Goal: Task Accomplishment & Management: Manage account settings

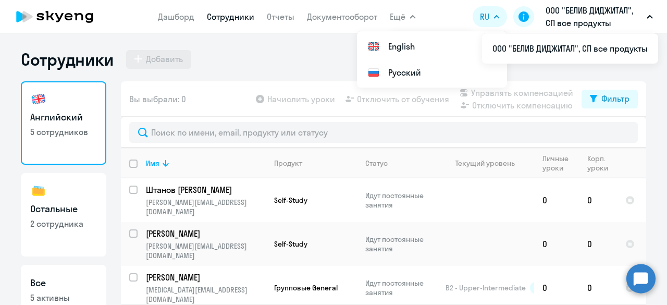
select select "30"
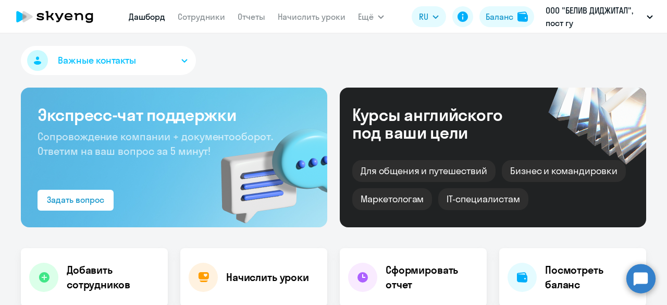
select select "30"
click at [290, 16] on link "Начислить уроки" at bounding box center [312, 16] width 68 height 10
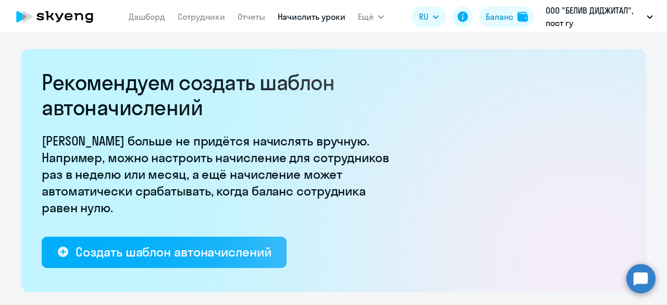
select select "10"
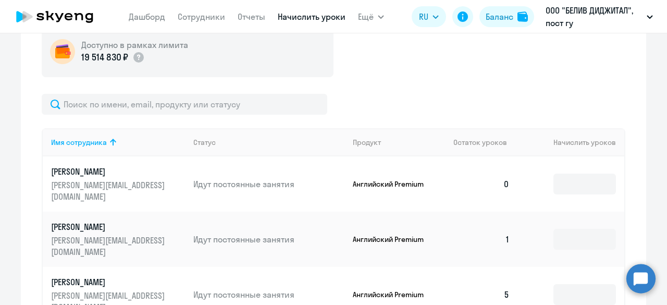
scroll to position [390, 0]
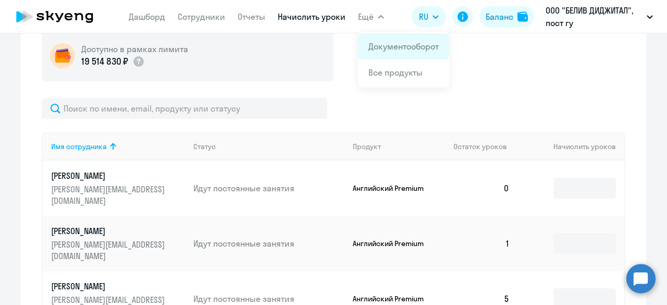
click at [388, 48] on link "Документооборот" at bounding box center [403, 46] width 70 height 10
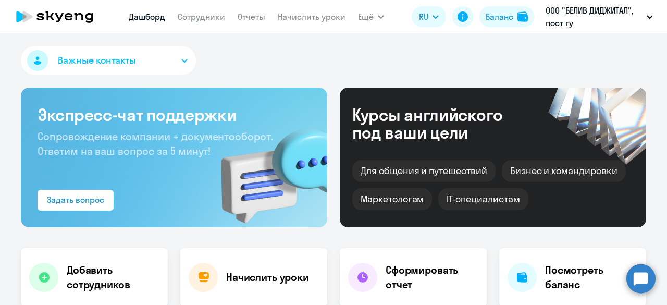
select select "30"
click at [322, 21] on link "Начислить уроки" at bounding box center [312, 16] width 68 height 10
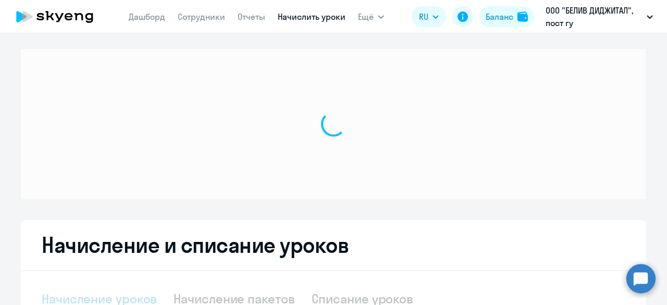
select select "10"
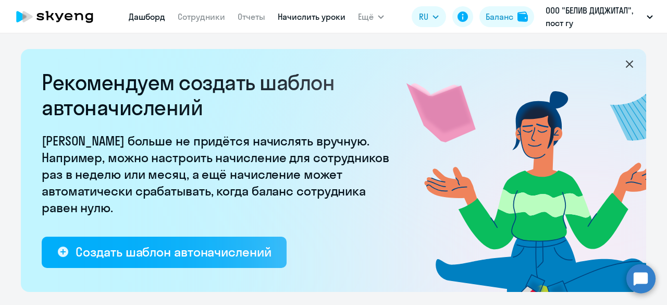
click at [161, 16] on link "Дашборд" at bounding box center [147, 16] width 36 height 10
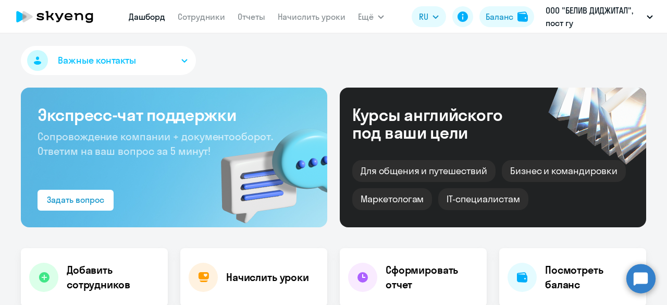
select select "30"
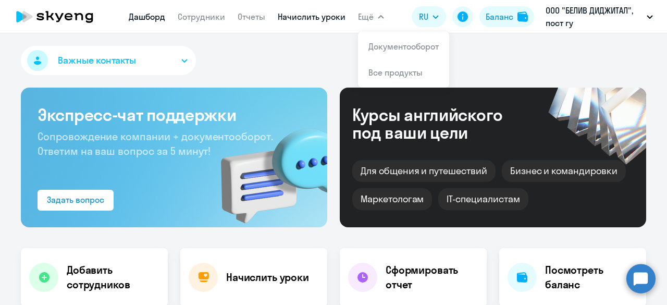
click at [304, 13] on link "Начислить уроки" at bounding box center [312, 16] width 68 height 10
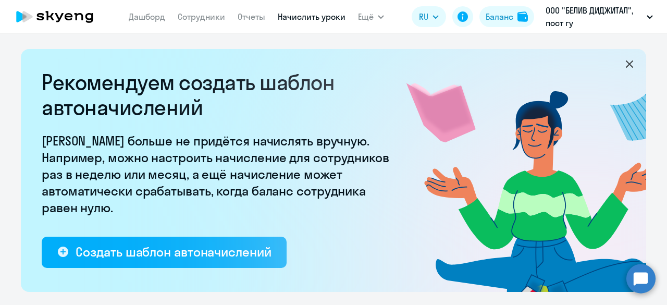
select select "10"
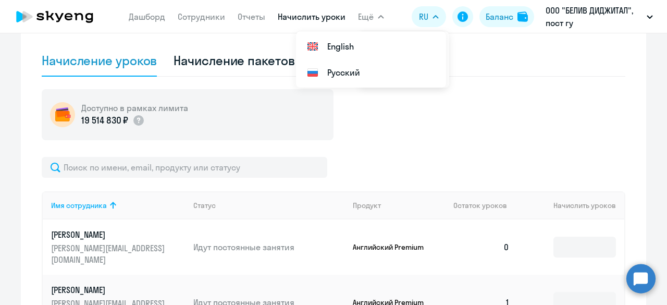
scroll to position [321, 0]
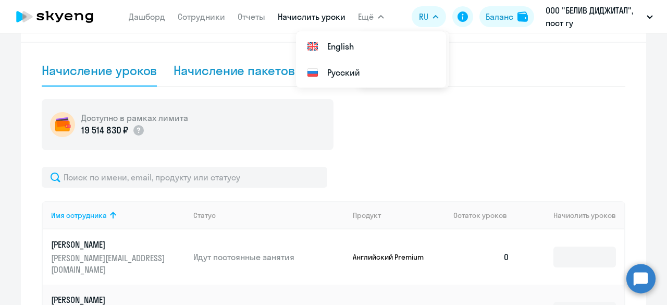
click at [231, 68] on div "Начисление пакетов" at bounding box center [233, 70] width 121 height 17
select select "10"
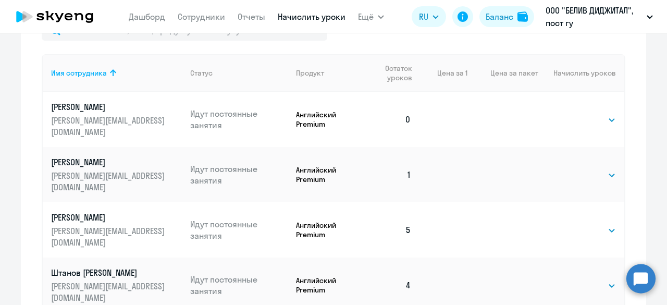
scroll to position [474, 0]
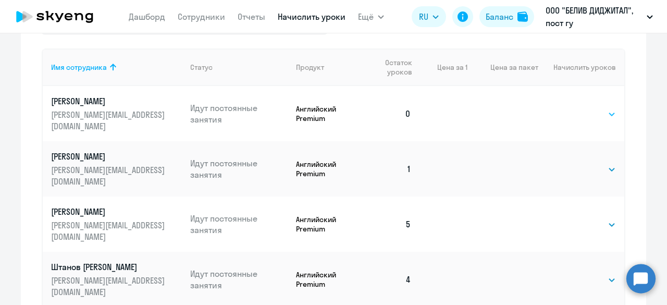
click at [598, 113] on select "Выбрать 1" at bounding box center [594, 114] width 43 height 13
click at [629, 124] on div "Начисление и списание уроков Начисление уроков Начисление пакетов Списание урок…" at bounding box center [333, 96] width 625 height 514
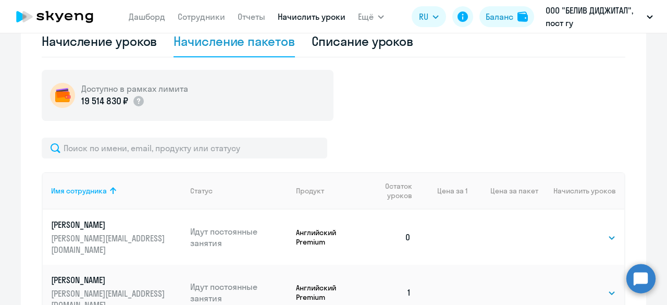
scroll to position [310, 0]
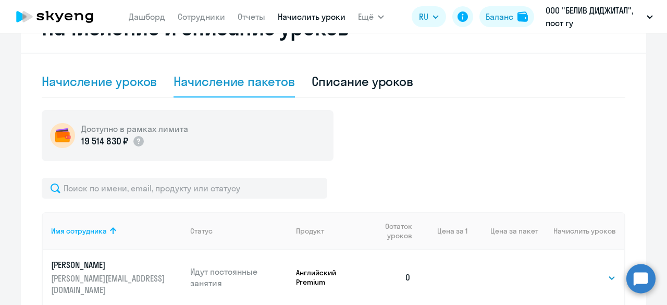
click at [109, 78] on div "Начисление уроков" at bounding box center [99, 81] width 115 height 17
select select "10"
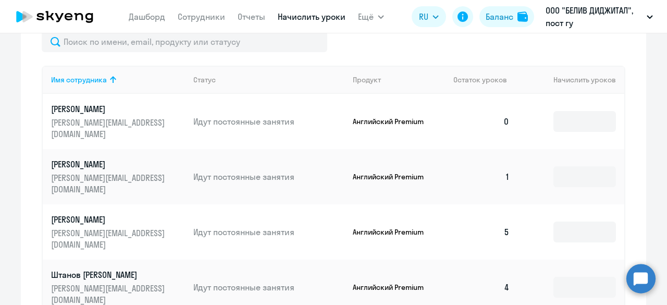
scroll to position [464, 0]
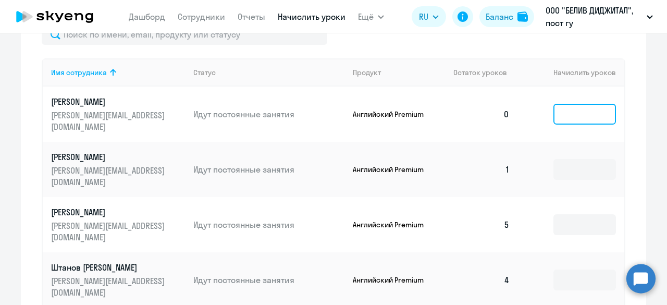
click at [573, 108] on input at bounding box center [584, 114] width 63 height 21
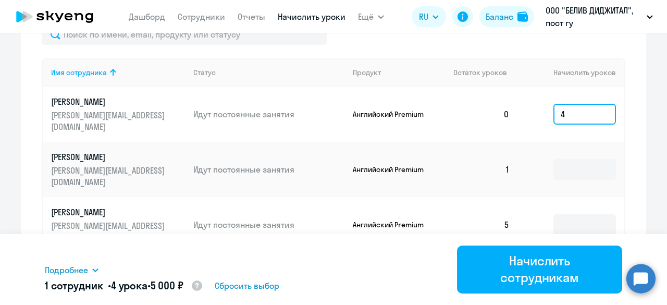
type input "4"
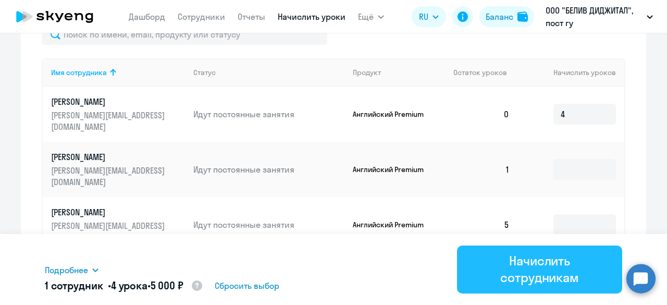
click at [517, 268] on div "Начислить сотрудникам" at bounding box center [540, 268] width 136 height 33
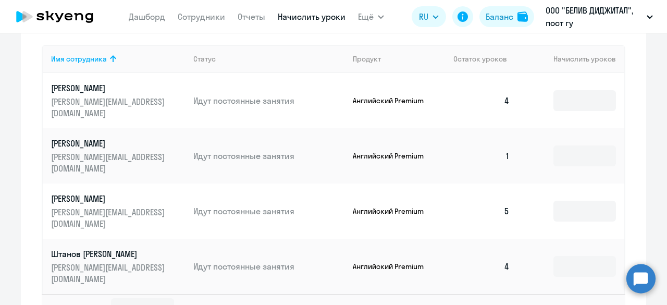
scroll to position [498, 0]
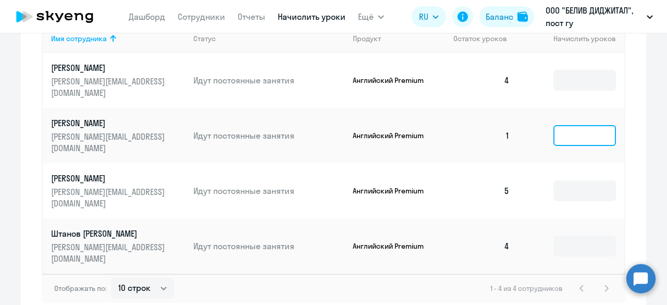
click at [561, 125] on input at bounding box center [584, 135] width 63 height 21
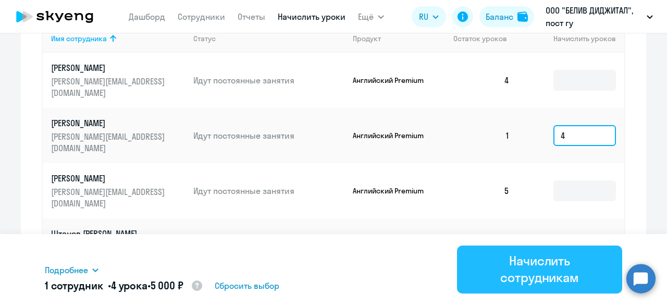
type input "4"
click at [539, 271] on div "Начислить сотрудникам" at bounding box center [540, 268] width 136 height 33
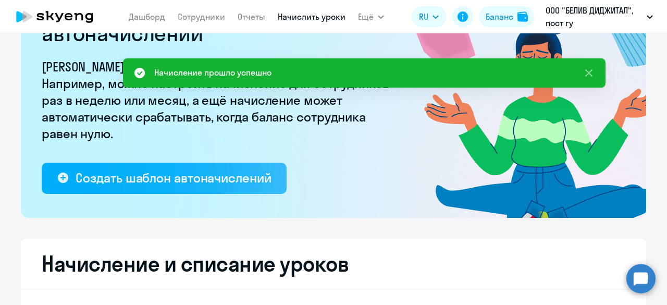
scroll to position [67, 0]
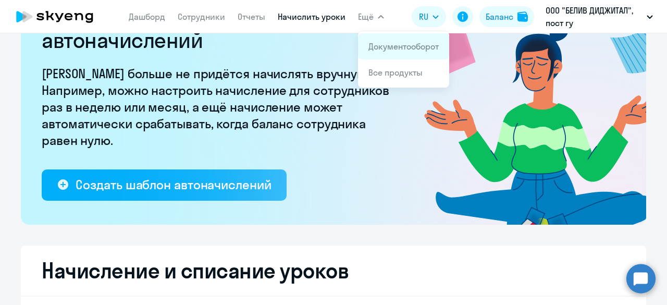
click at [405, 42] on link "Документооборот" at bounding box center [403, 46] width 70 height 10
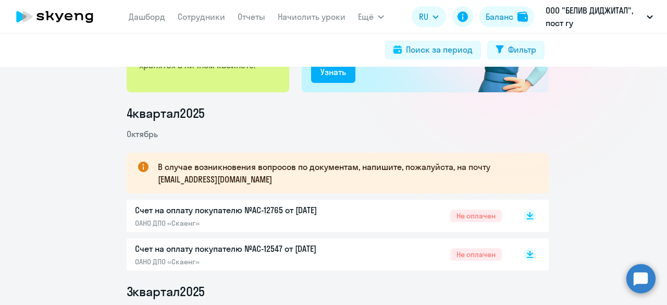
scroll to position [200, 0]
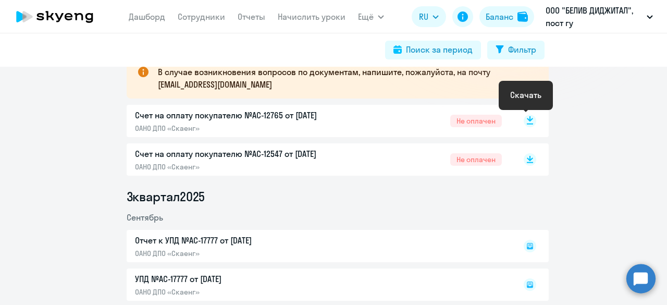
click at [527, 120] on icon at bounding box center [530, 118] width 6 height 5
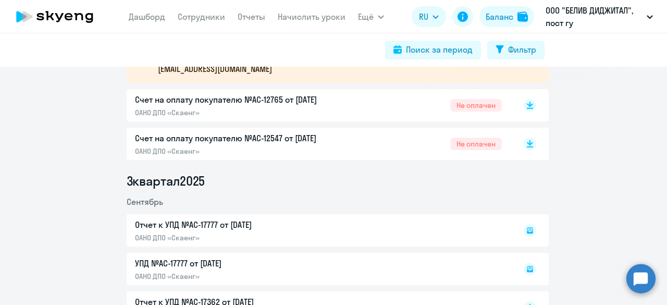
scroll to position [0, 0]
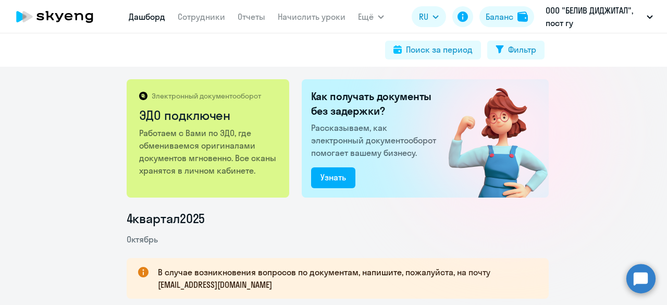
click at [135, 17] on link "Дашборд" at bounding box center [147, 16] width 36 height 10
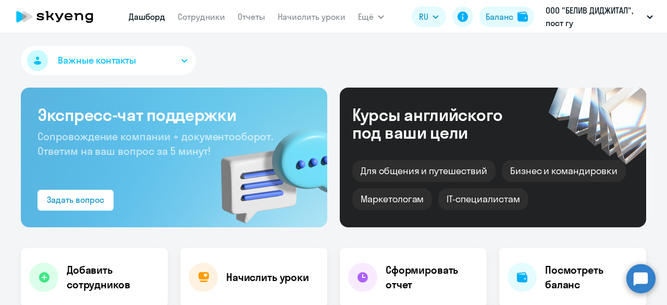
select select "30"
